Goal: Find specific page/section: Find specific page/section

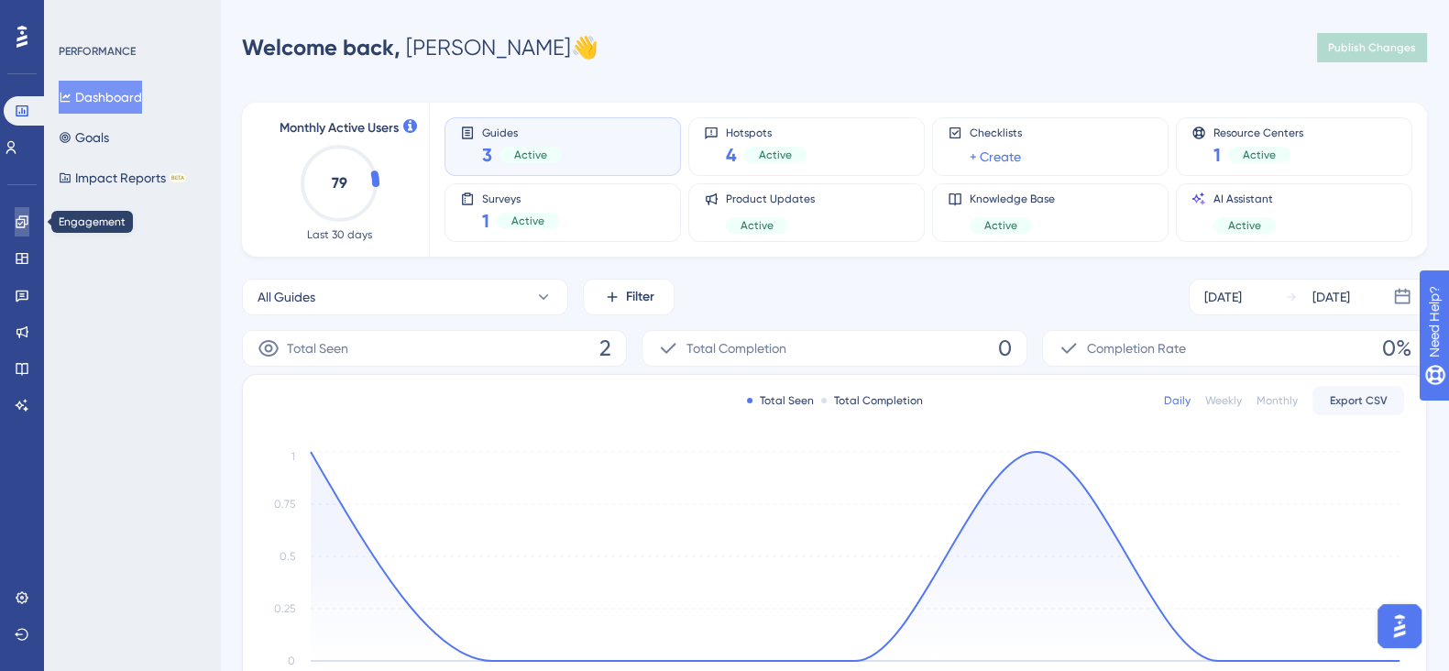
click at [15, 230] on link at bounding box center [22, 221] width 15 height 29
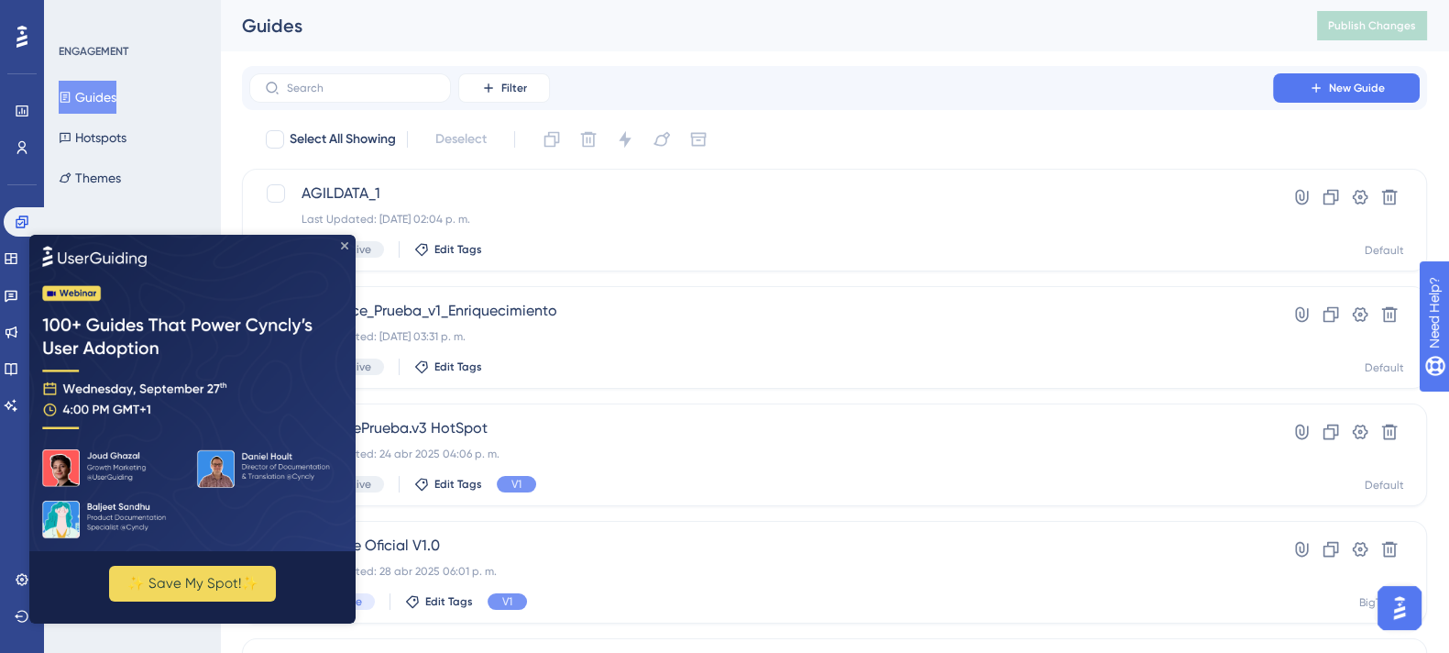
click at [346, 242] on icon "Close Preview" at bounding box center [344, 245] width 7 height 7
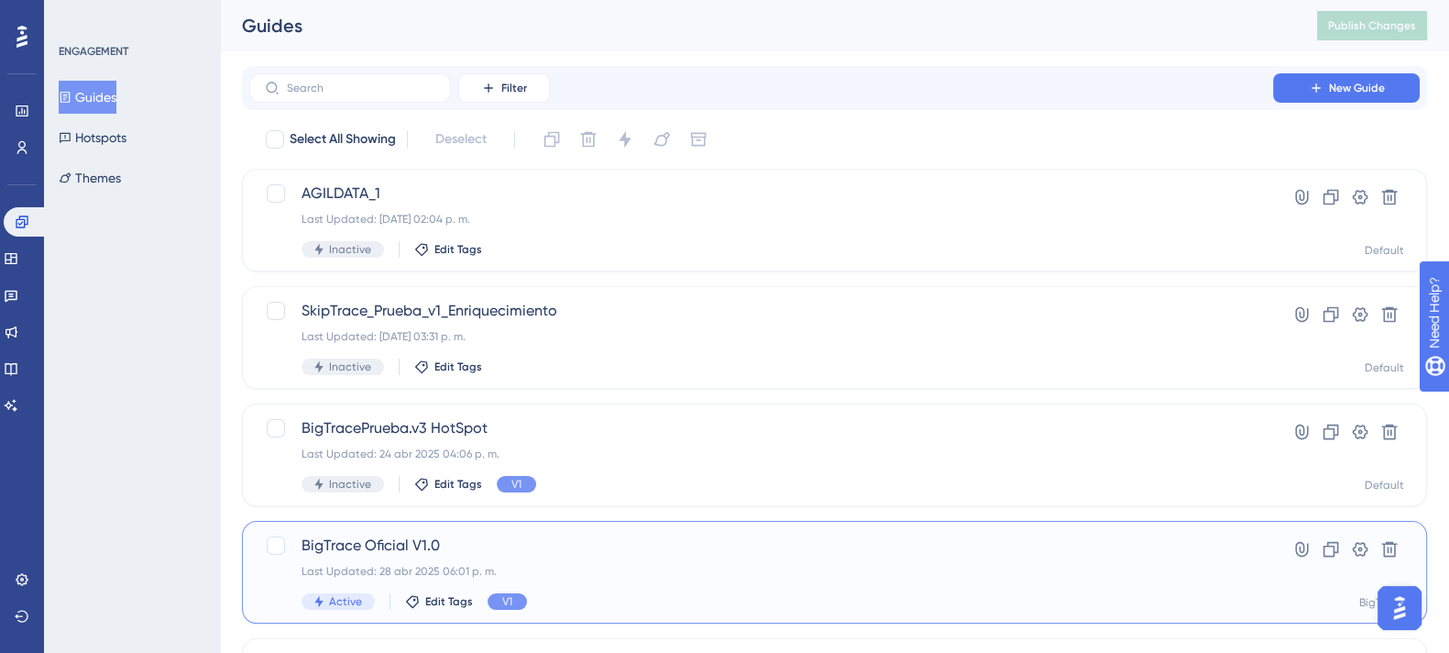
click at [449, 556] on div "BigTrace Oficial V1.0 Last Updated: 28 abr 2025 06:01 p. m. Active Edit Tags V1" at bounding box center [761, 571] width 919 height 75
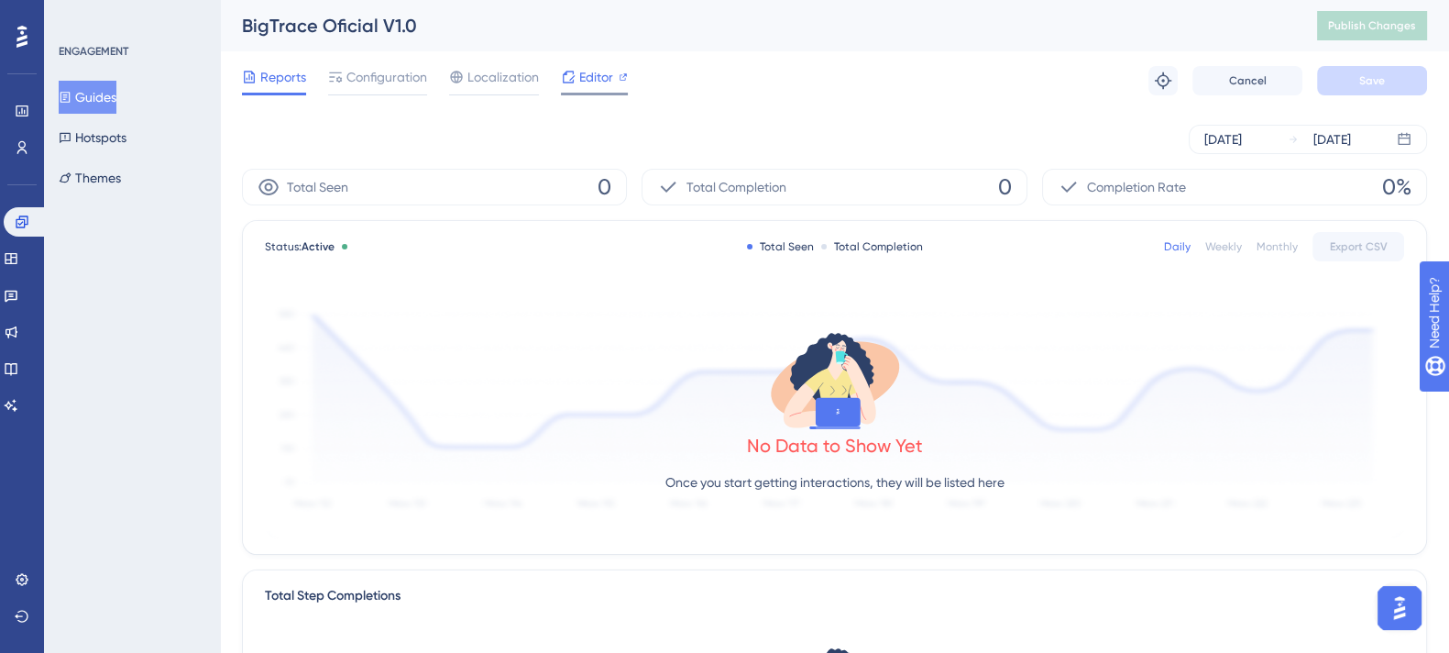
click at [577, 67] on div "Editor" at bounding box center [594, 77] width 67 height 22
click at [92, 94] on button "Guides" at bounding box center [88, 97] width 58 height 33
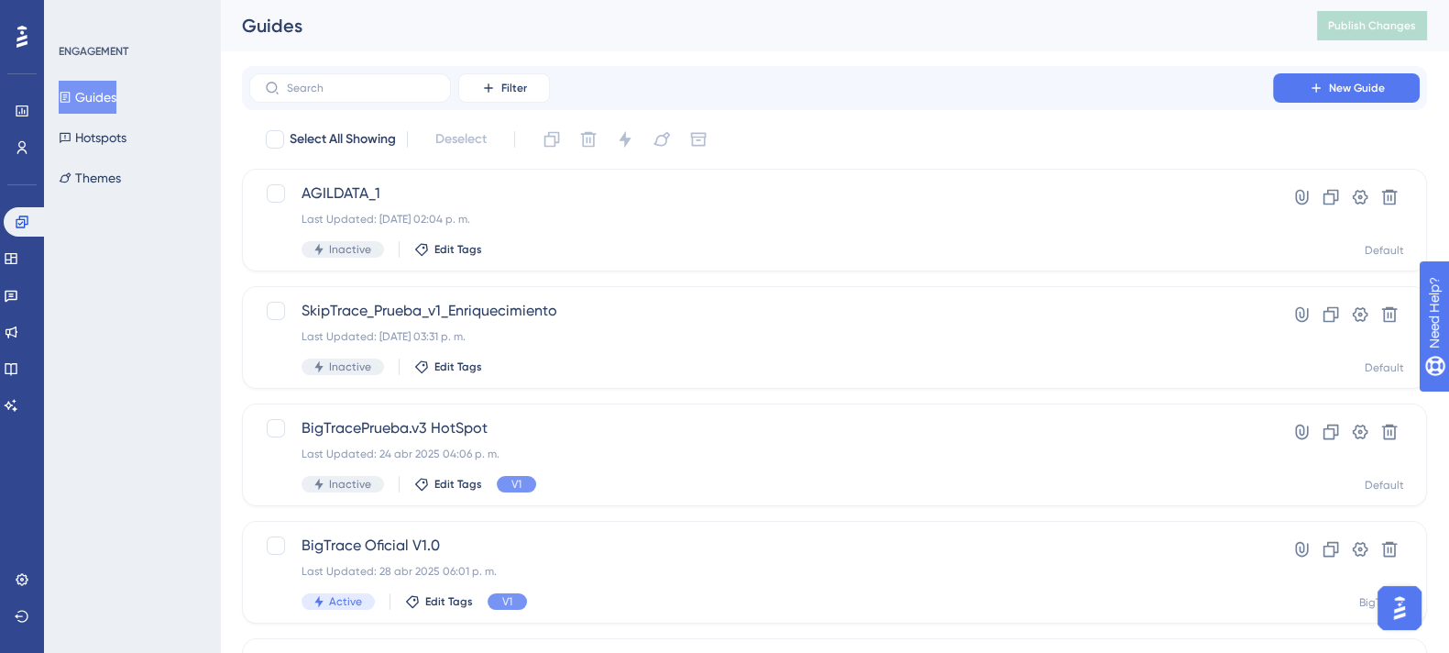
click at [809, 20] on div "Guides" at bounding box center [756, 26] width 1029 height 26
